Goal: Book appointment/travel/reservation

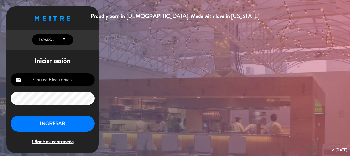
type input "[EMAIL_ADDRESS][DOMAIN_NAME]"
click at [61, 123] on button "INGRESAR" at bounding box center [53, 123] width 84 height 16
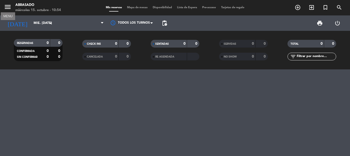
click at [6, 7] on icon "menu" at bounding box center [8, 7] width 8 height 8
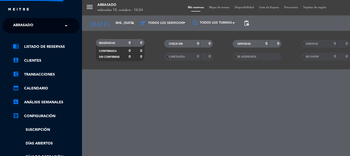
drag, startPoint x: 57, startPoint y: 32, endPoint x: 53, endPoint y: 26, distance: 6.3
click at [57, 31] on ng-select "× Abrasado ×" at bounding box center [41, 25] width 77 height 15
click at [53, 25] on input "text" at bounding box center [41, 25] width 63 height 11
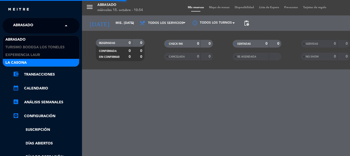
click at [34, 62] on div "La Casona" at bounding box center [41, 63] width 76 height 8
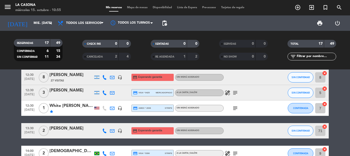
scroll to position [51, 0]
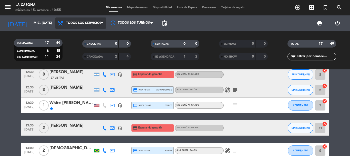
click at [94, 22] on span "Todos los servicios" at bounding box center [83, 23] width 35 height 4
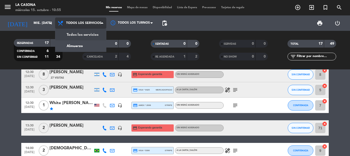
click at [71, 22] on span "Todos los servicios" at bounding box center [83, 23] width 35 height 4
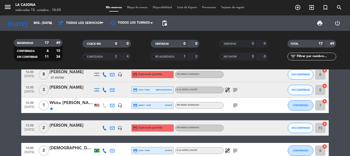
scroll to position [0, 0]
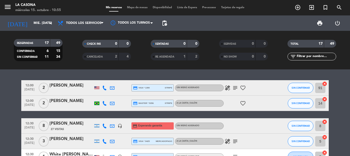
click at [9, 8] on icon "menu" at bounding box center [8, 7] width 8 height 8
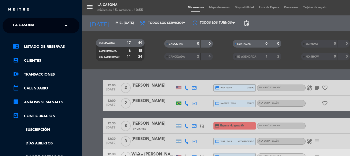
click at [32, 22] on span "La Casona" at bounding box center [23, 25] width 21 height 11
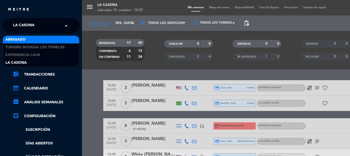
click at [30, 38] on div "Abrasado" at bounding box center [41, 40] width 76 height 8
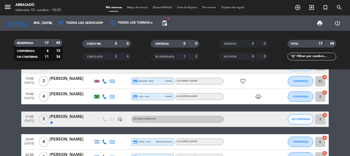
scroll to position [192, 0]
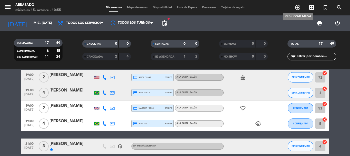
click at [263, 8] on icon "add_circle_outline" at bounding box center [298, 7] width 6 height 6
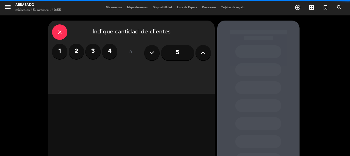
click at [206, 52] on button at bounding box center [203, 52] width 15 height 15
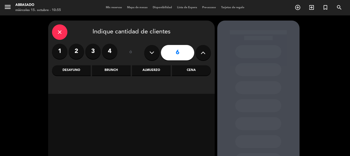
click at [53, 30] on div "close" at bounding box center [59, 31] width 15 height 15
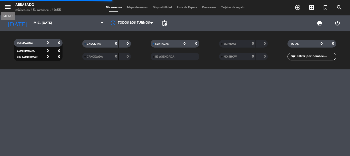
click at [6, 6] on icon "menu" at bounding box center [8, 7] width 8 height 8
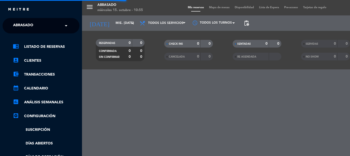
click at [36, 29] on div "× Abrasado" at bounding box center [26, 25] width 30 height 11
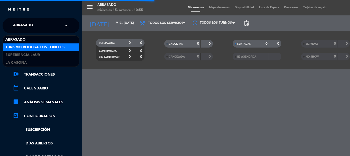
click at [29, 46] on span "Turismo Bodega Los Toneles" at bounding box center [34, 47] width 59 height 6
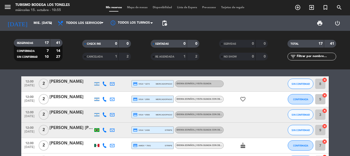
scroll to position [150, 0]
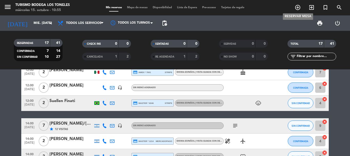
click at [263, 7] on icon "add_circle_outline" at bounding box center [298, 7] width 6 height 6
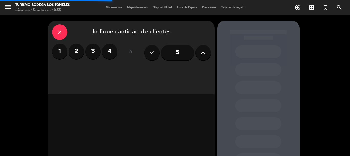
click at [198, 55] on button at bounding box center [203, 52] width 15 height 15
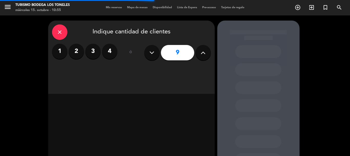
click at [198, 55] on button at bounding box center [203, 52] width 15 height 15
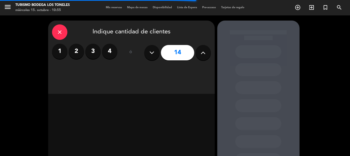
click at [198, 55] on button at bounding box center [203, 52] width 15 height 15
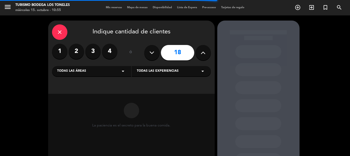
click at [198, 55] on button at bounding box center [203, 52] width 15 height 15
click at [151, 54] on icon at bounding box center [151, 53] width 5 height 8
type input "20"
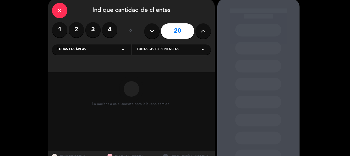
scroll to position [43, 0]
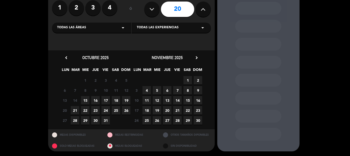
click at [104, 118] on span "31" at bounding box center [105, 120] width 8 height 8
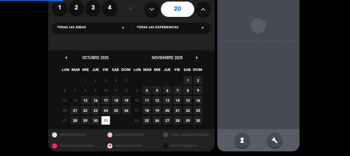
scroll to position [21, 0]
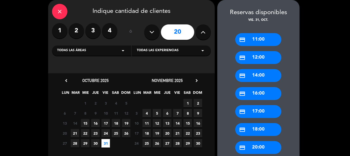
click at [263, 142] on div "credit_card 20:00" at bounding box center [258, 147] width 46 height 13
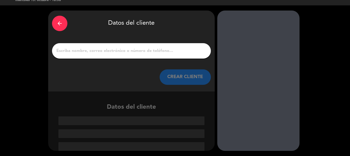
click at [58, 20] on div "arrow_back" at bounding box center [59, 23] width 15 height 15
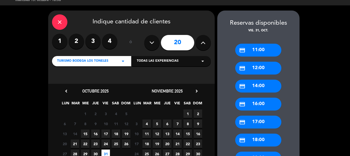
scroll to position [21, 0]
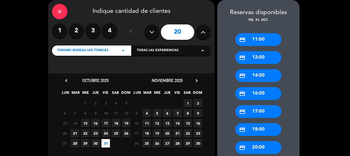
click at [189, 48] on div "Todas las experiencias arrow_drop_down" at bounding box center [171, 50] width 79 height 10
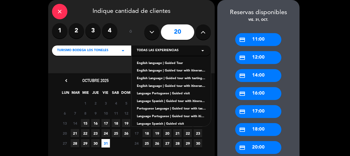
click at [176, 122] on div "Language Spanish | Guided visit" at bounding box center [171, 123] width 69 height 5
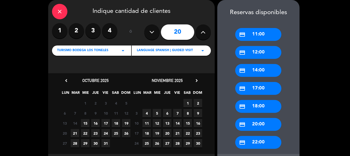
click at [108, 141] on span "31" at bounding box center [105, 143] width 8 height 8
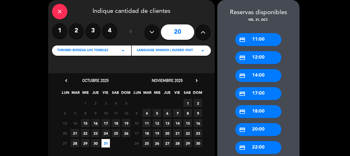
click at [254, 126] on div "credit_card 20:00" at bounding box center [258, 129] width 46 height 13
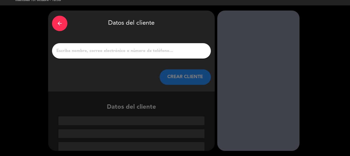
scroll to position [10, 0]
paste input "[PERSON_NAME] / Laboratorio Varifarma"
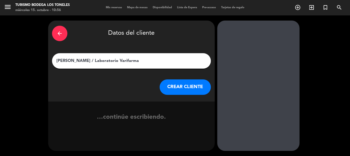
scroll to position [0, 0]
type input "[PERSON_NAME] / Laboratorio Varifarma"
click at [173, 87] on button "CREAR CLIENTE" at bounding box center [185, 86] width 51 height 15
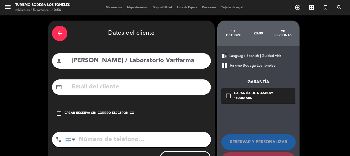
paste input "[EMAIL_ADDRESS][DOMAIN_NAME]"
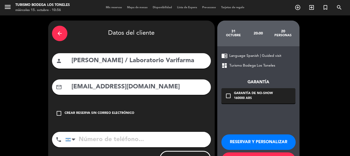
type input "[EMAIL_ADDRESS][DOMAIN_NAME]"
paste input "[PHONE_NUMBER]"
type input "[PHONE_NUMBER]"
click at [239, 96] on div "160000 ARS" at bounding box center [253, 98] width 39 height 5
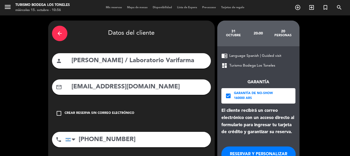
click at [245, 149] on button "RESERVAR Y PERSONALIZAR" at bounding box center [258, 153] width 74 height 15
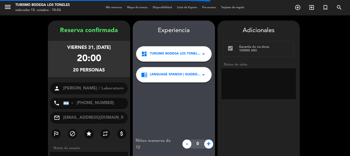
scroll to position [21, 0]
